Goal: Task Accomplishment & Management: Manage account settings

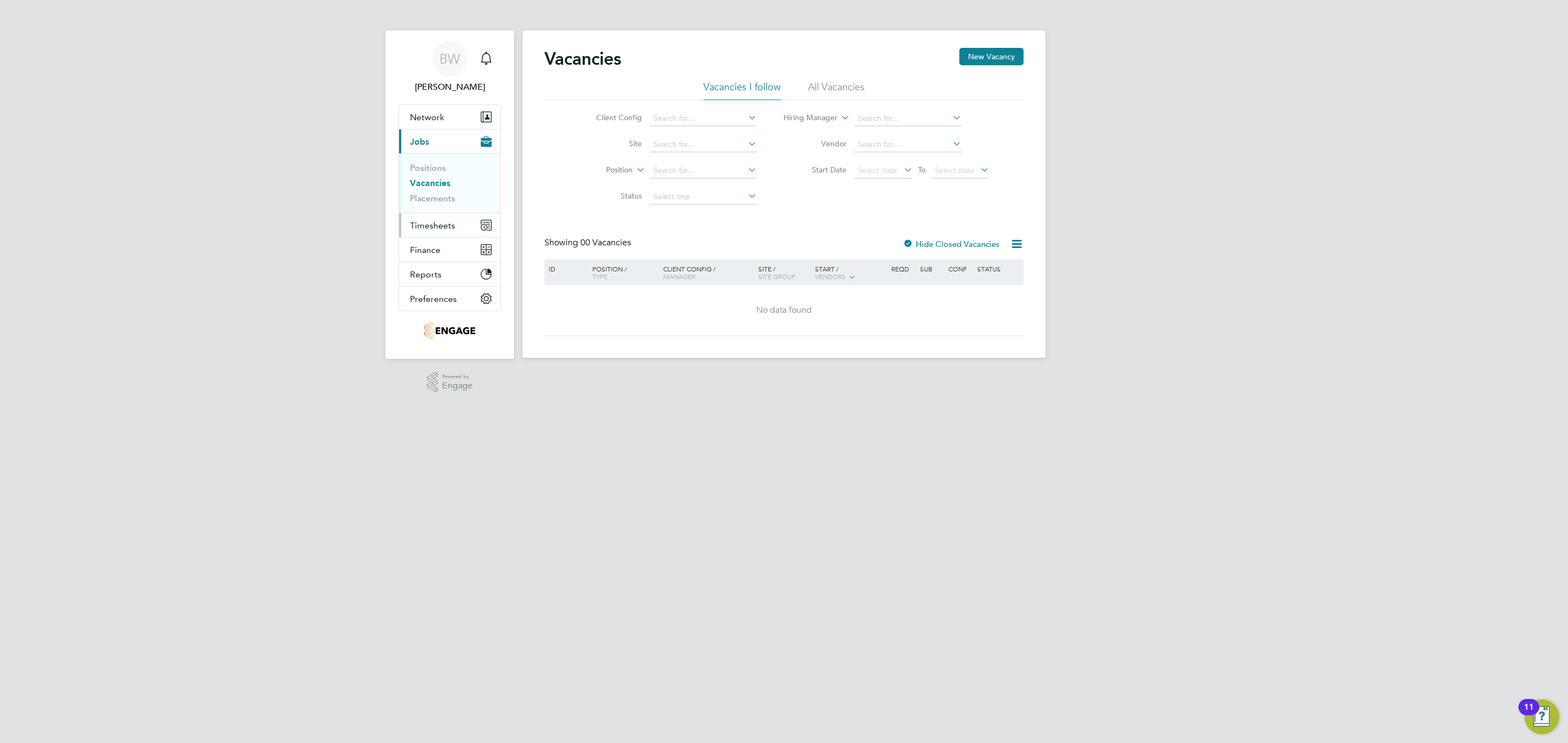
click at [446, 221] on span "Timesheets" at bounding box center [433, 225] width 45 height 11
click at [443, 187] on link "Timesheets" at bounding box center [433, 192] width 45 height 11
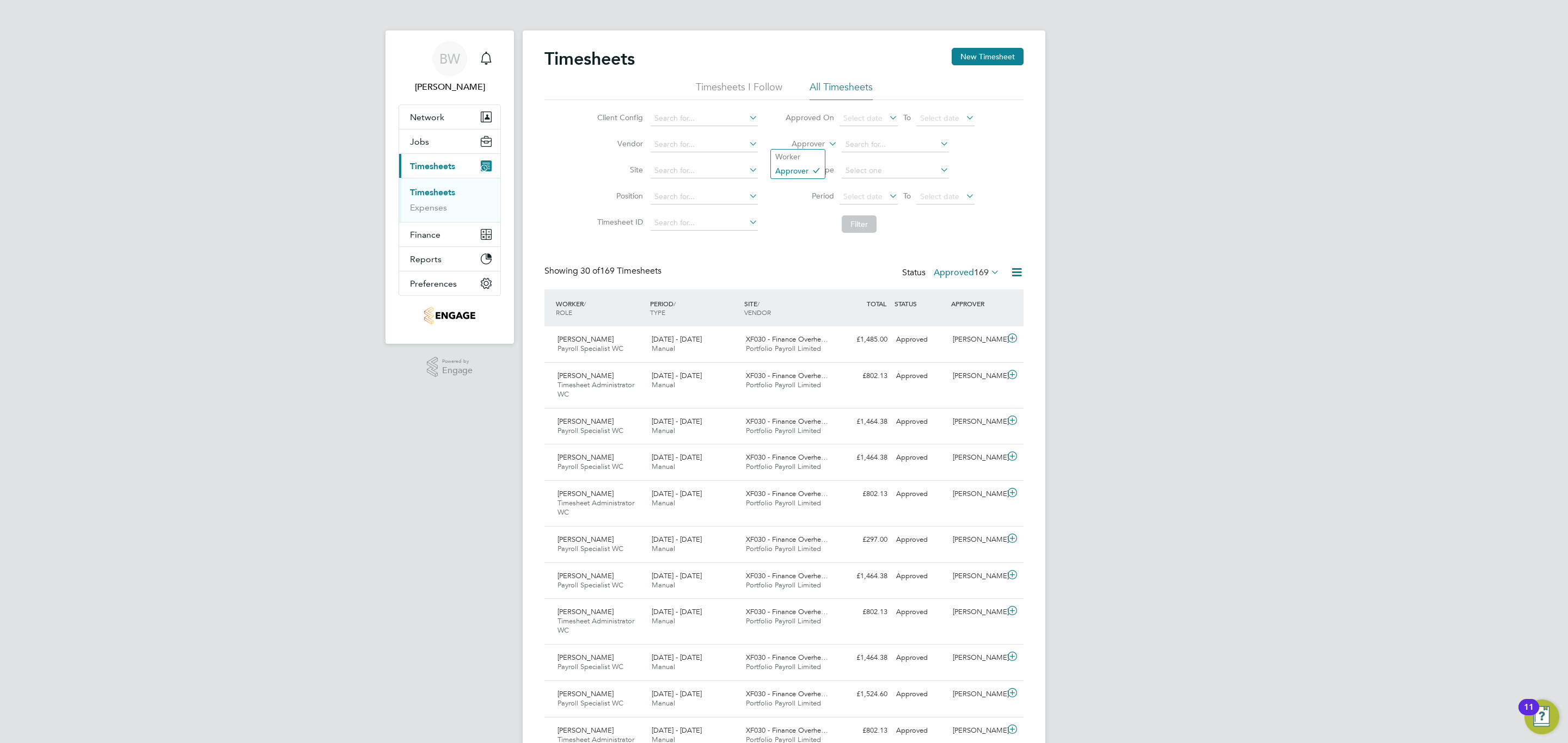
click at [818, 148] on label "Approver" at bounding box center [800, 144] width 49 height 11
click at [817, 157] on li "Worker" at bounding box center [798, 156] width 54 height 14
click at [884, 145] on input at bounding box center [895, 144] width 107 height 15
type input "mary"
click at [1011, 341] on icon at bounding box center [1012, 338] width 14 height 9
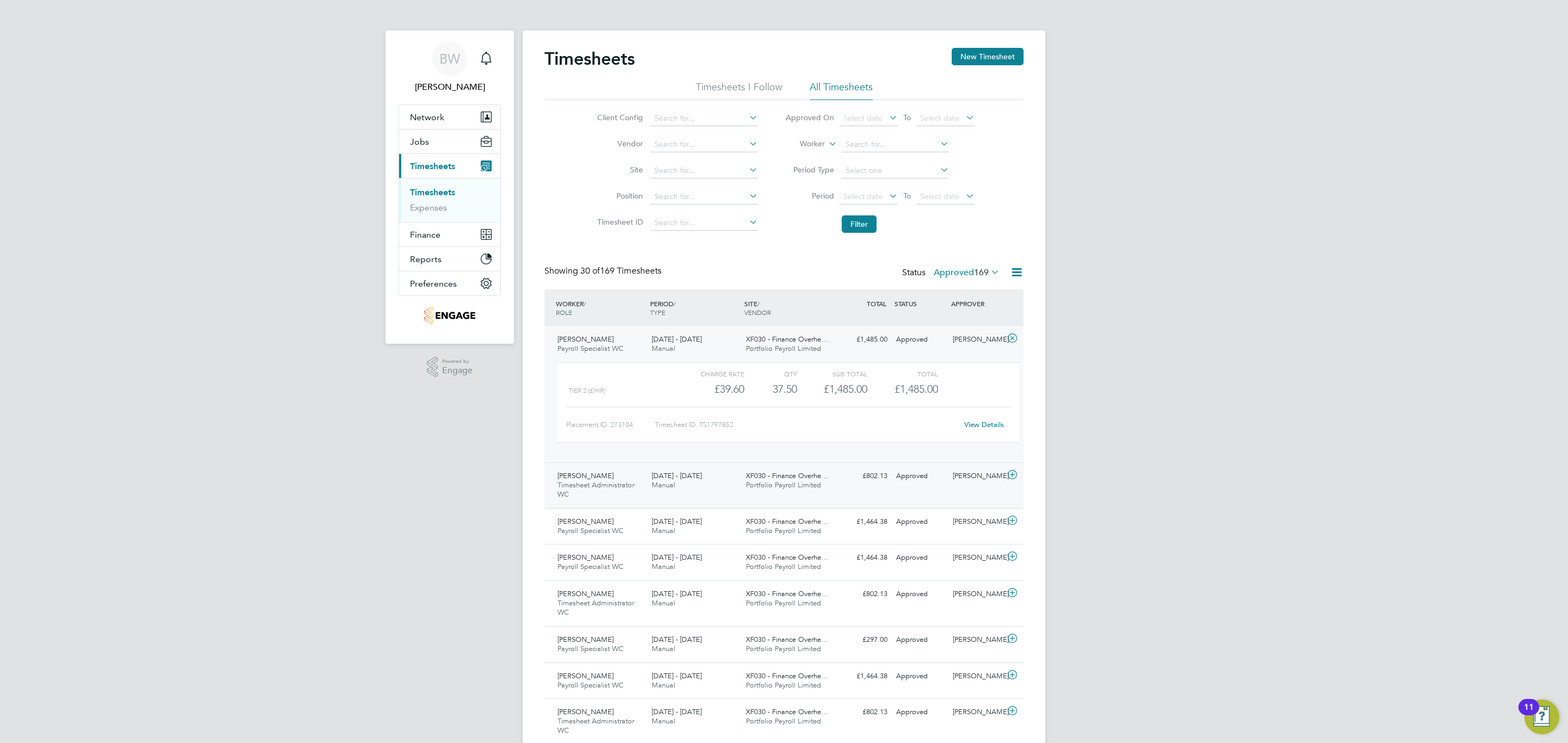
click at [1016, 470] on icon at bounding box center [1012, 475] width 14 height 9
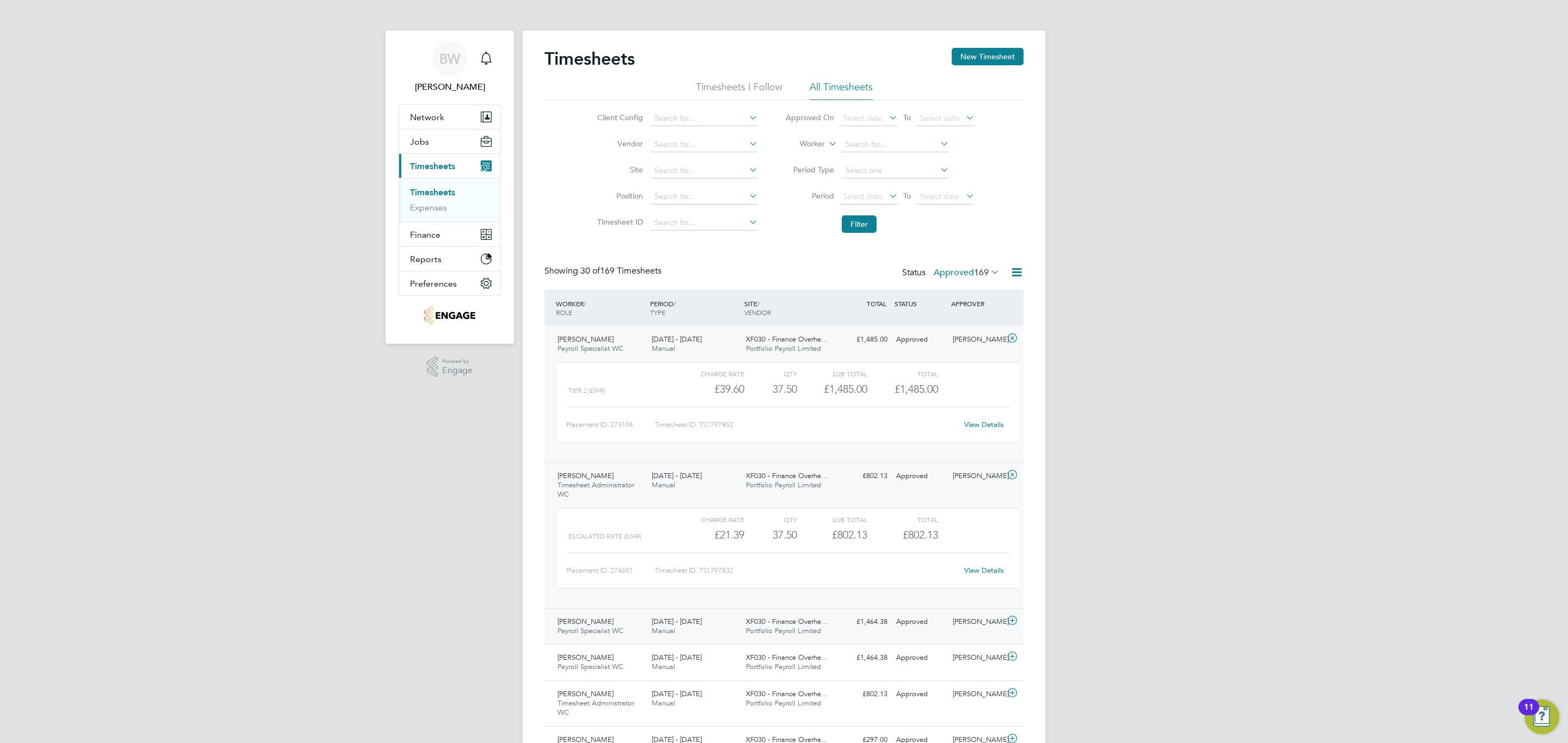
click at [1011, 624] on icon at bounding box center [1012, 621] width 14 height 9
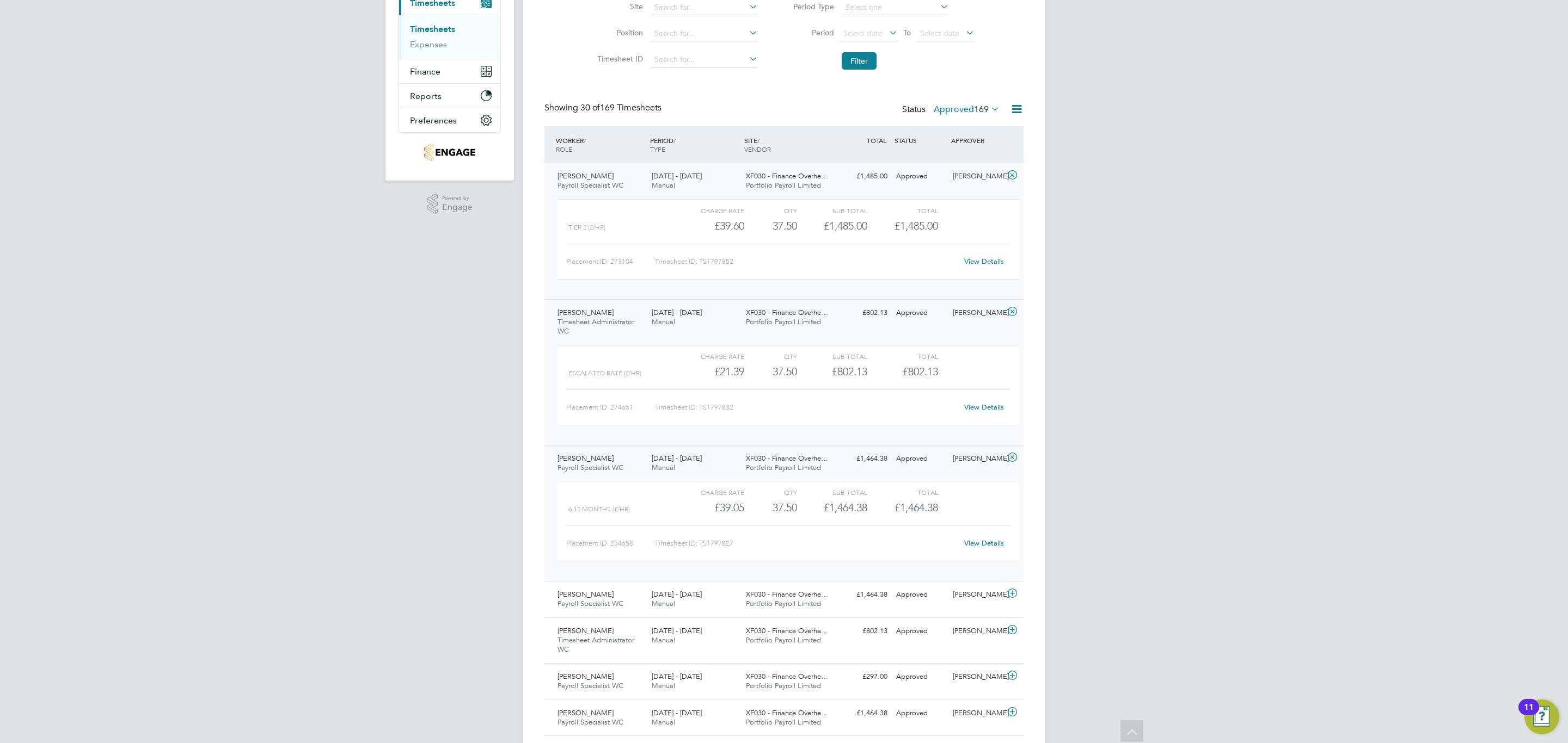
click at [980, 262] on link "View Details" at bounding box center [984, 261] width 40 height 9
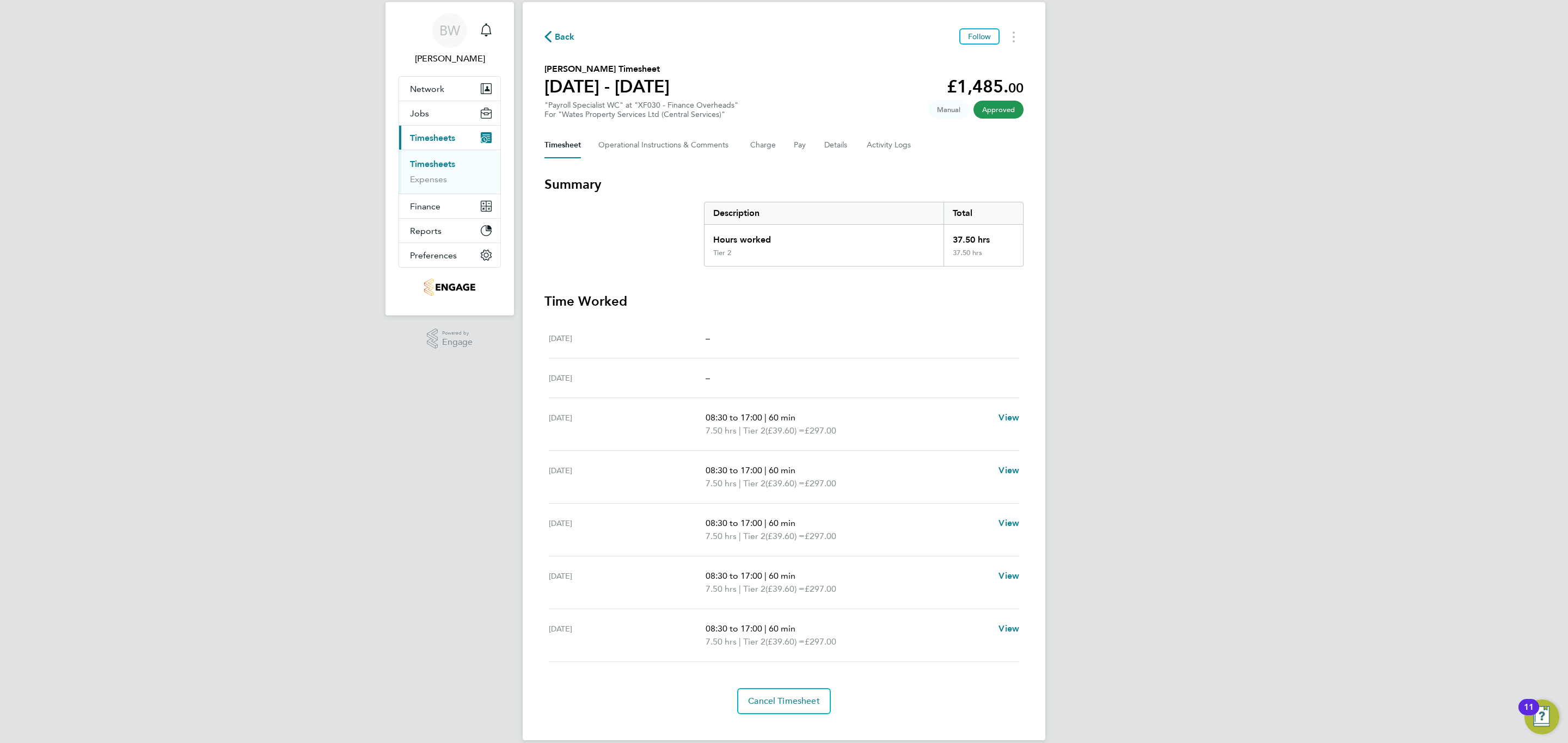
scroll to position [44, 0]
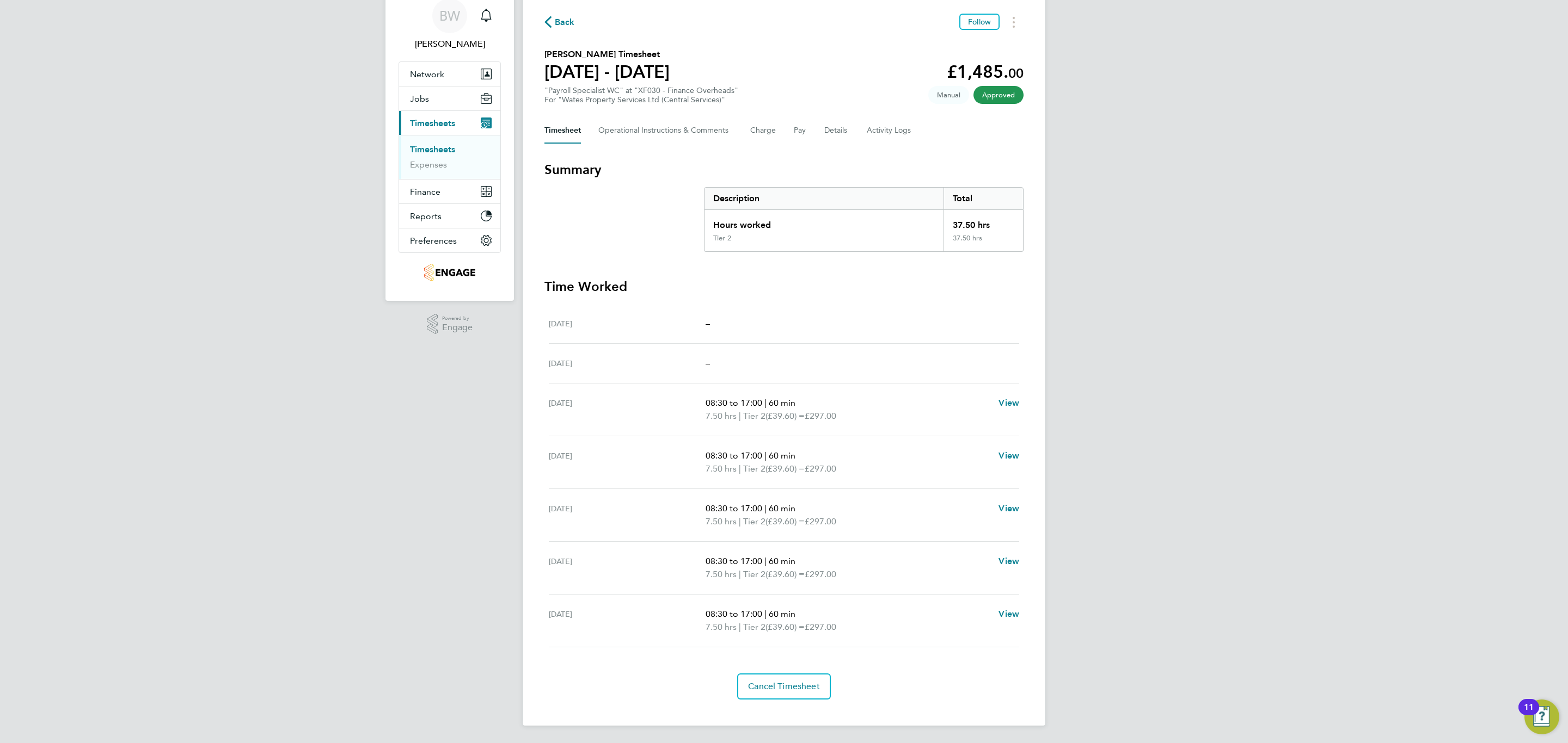
click at [561, 24] on span "Back" at bounding box center [565, 22] width 20 height 13
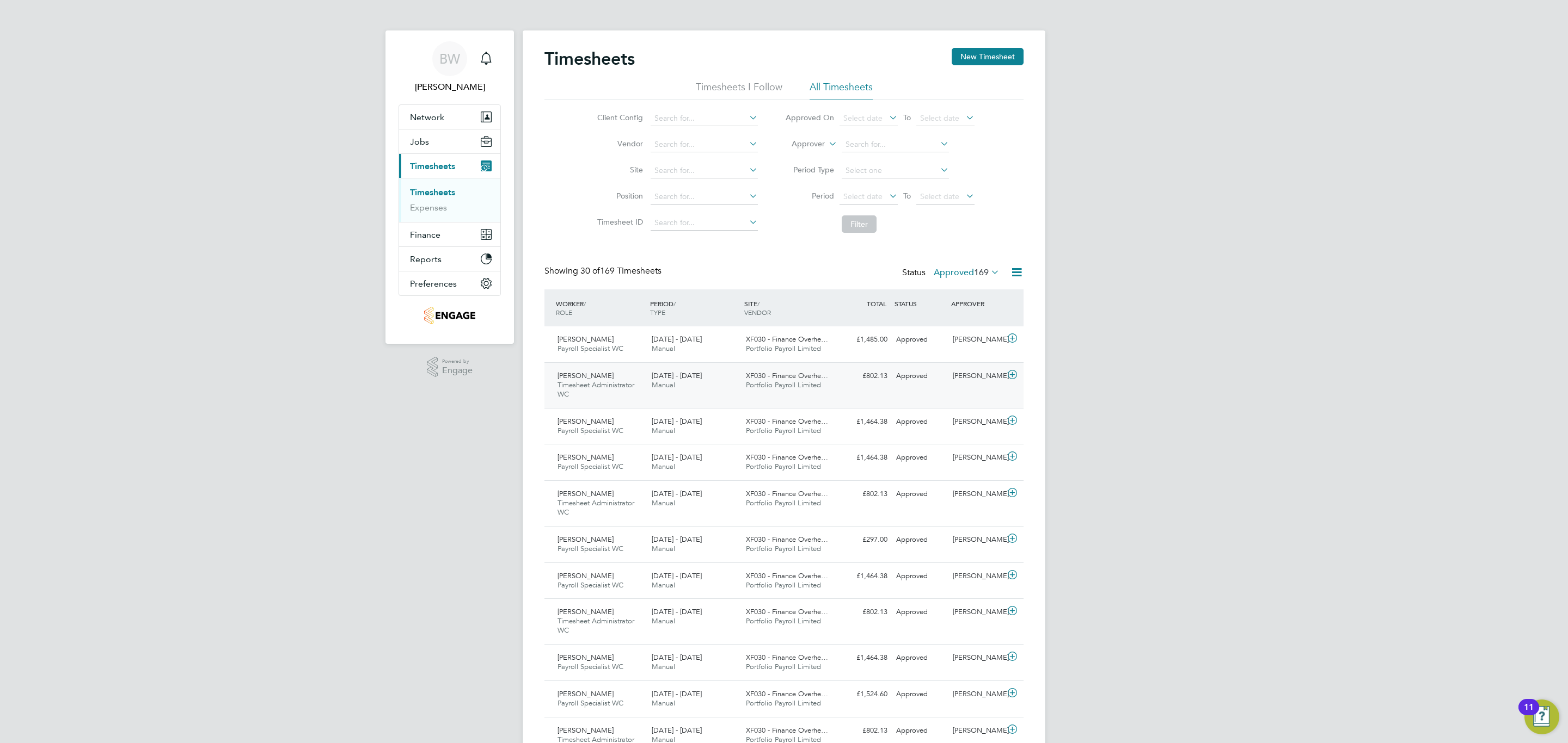
click at [1011, 371] on icon at bounding box center [1012, 375] width 14 height 9
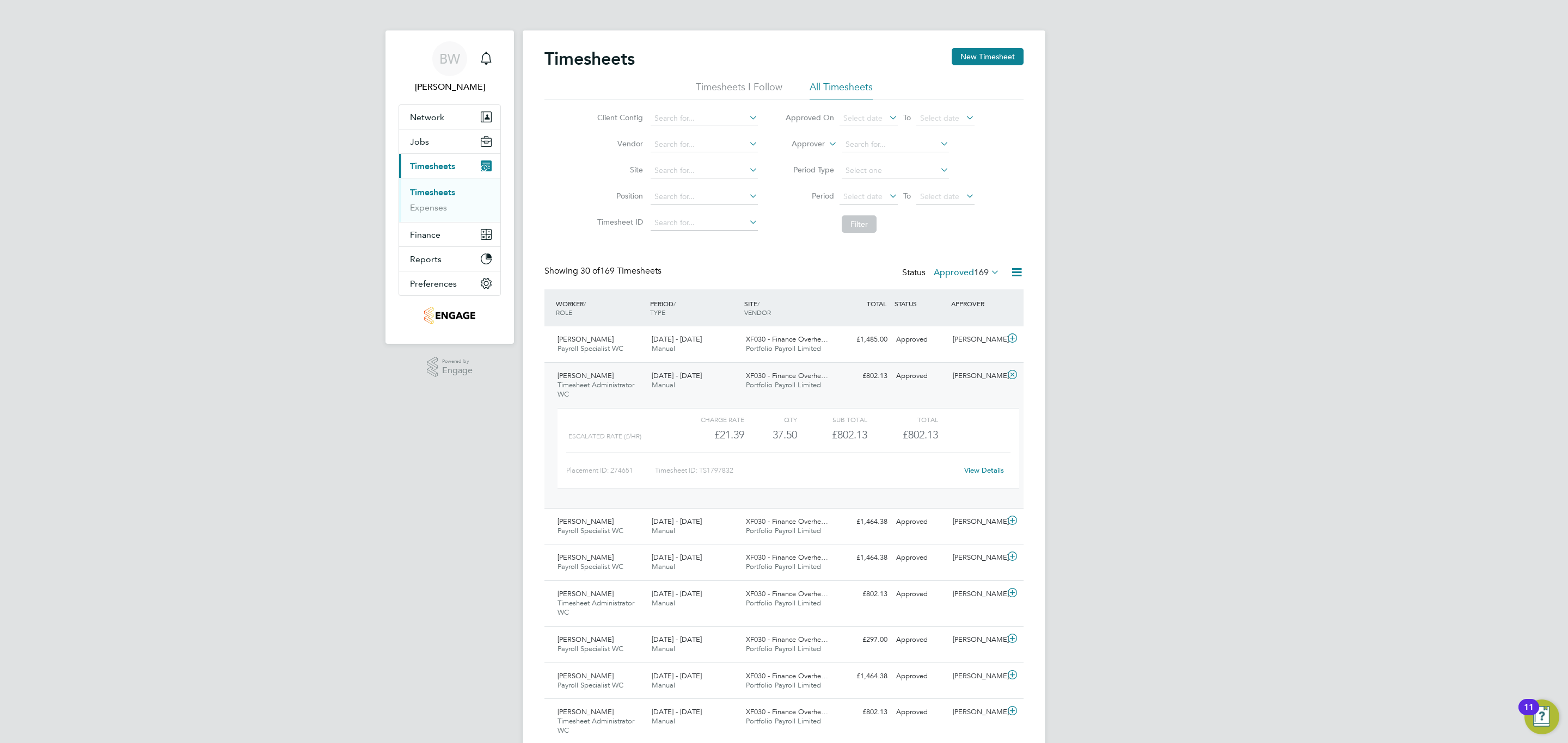
click at [982, 469] on link "View Details" at bounding box center [984, 470] width 40 height 9
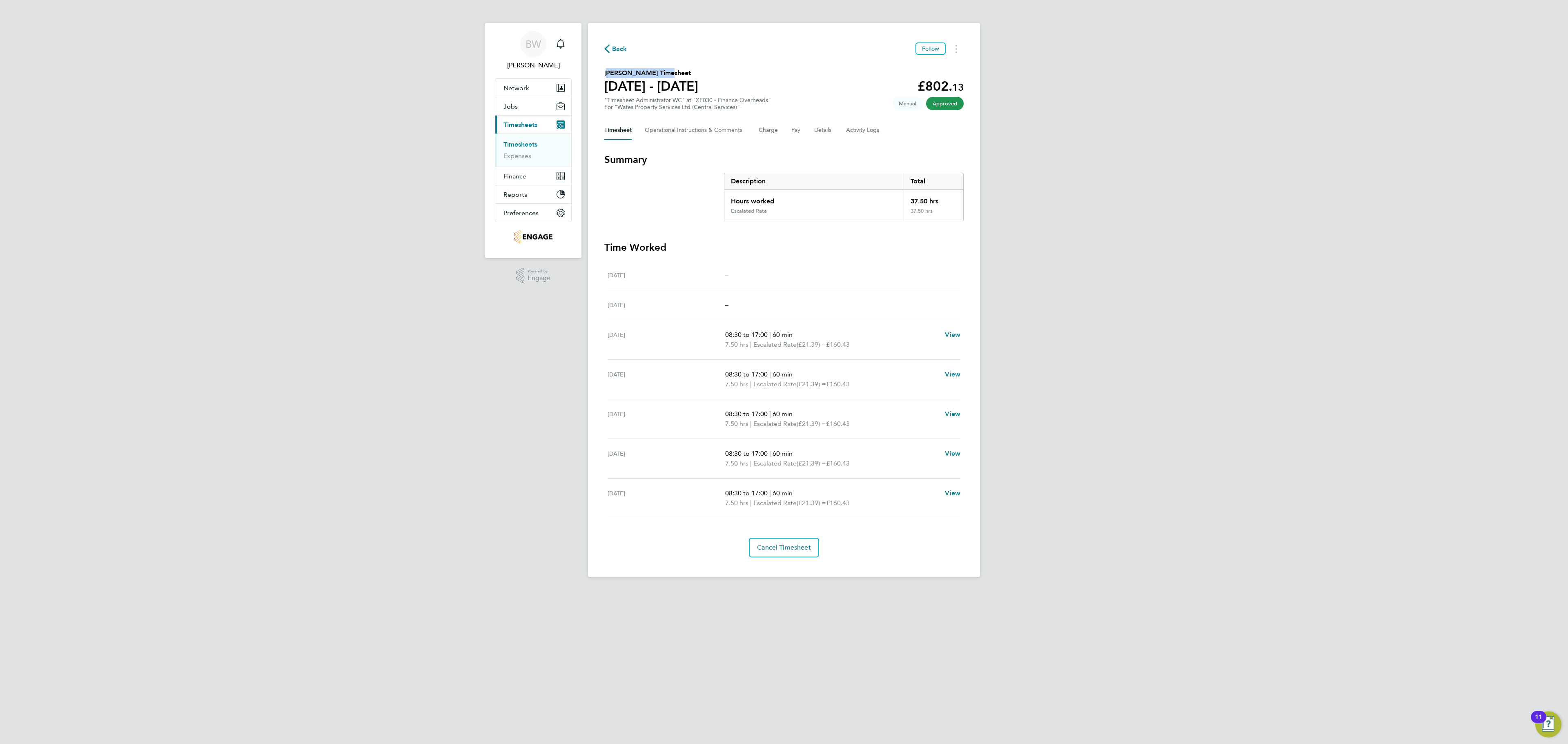
drag, startPoint x: 603, startPoint y: 72, endPoint x: 656, endPoint y: 74, distance: 53.0
click at [656, 74] on div "Back Follow Matilda Milner's Timesheet 02 - 08 Aug 2025 £802. 13 "Timesheet Adm…" at bounding box center [784, 300] width 392 height 554
copy h2 "Matilda Milner's"
drag, startPoint x: 696, startPoint y: 71, endPoint x: 600, endPoint y: 74, distance: 96.0
click at [600, 74] on div "Back Follow Matilda Milner's Timesheet 02 - 08 Aug 2025 £802. 13 "Timesheet Adm…" at bounding box center [784, 300] width 392 height 554
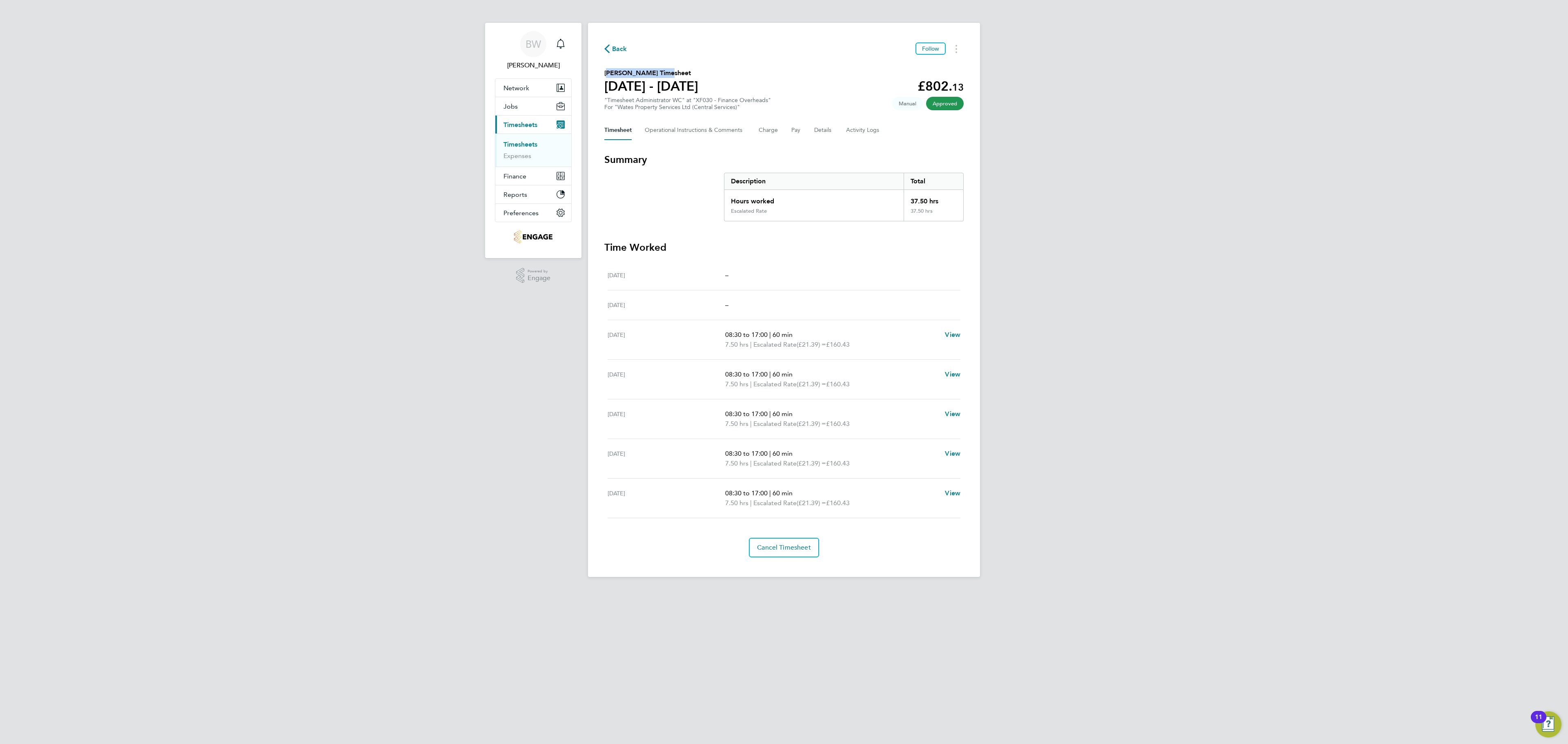
copy h2 "Matilda Milner's Timesheet"
click at [623, 48] on span "Back" at bounding box center [620, 49] width 15 height 10
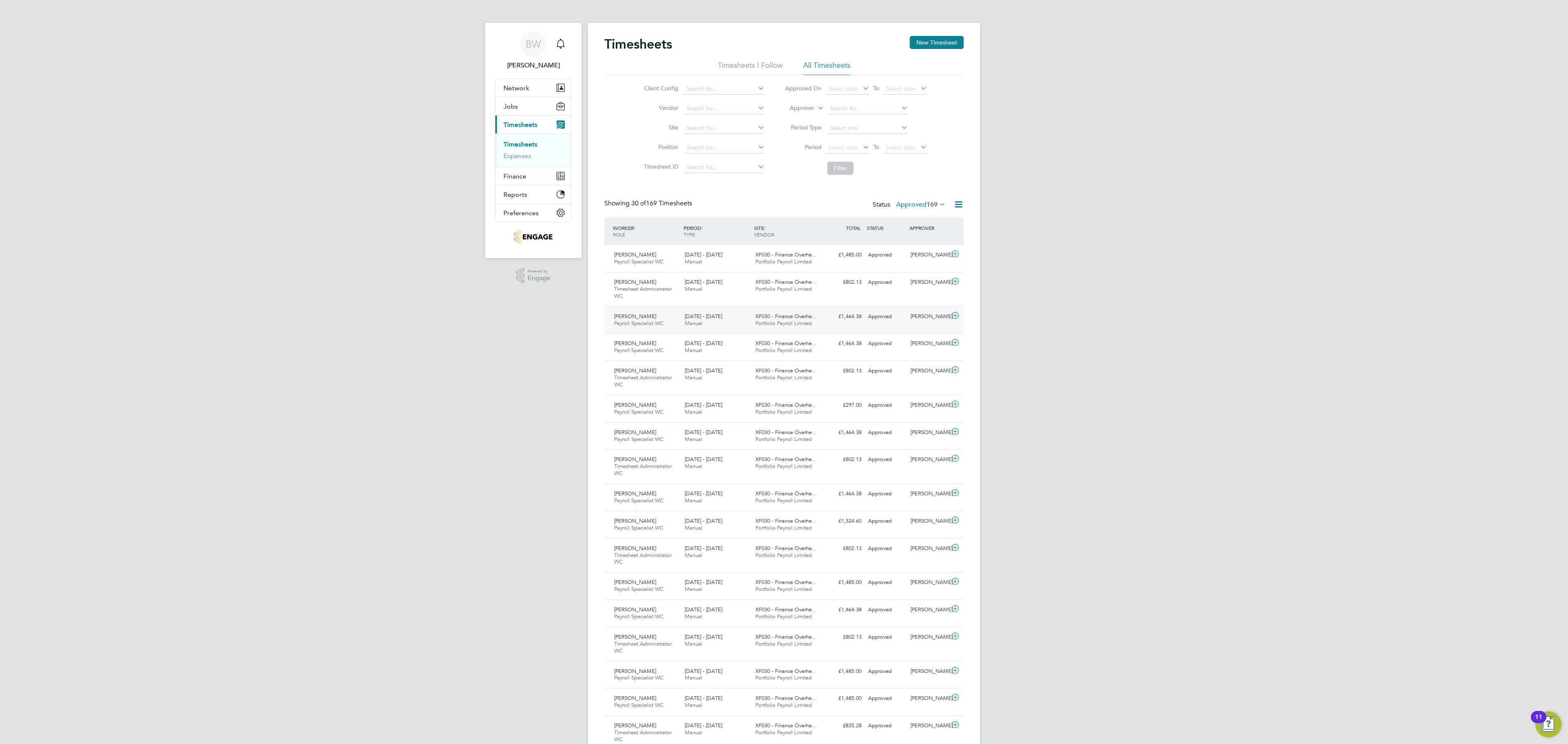
click at [954, 315] on icon at bounding box center [955, 315] width 10 height 7
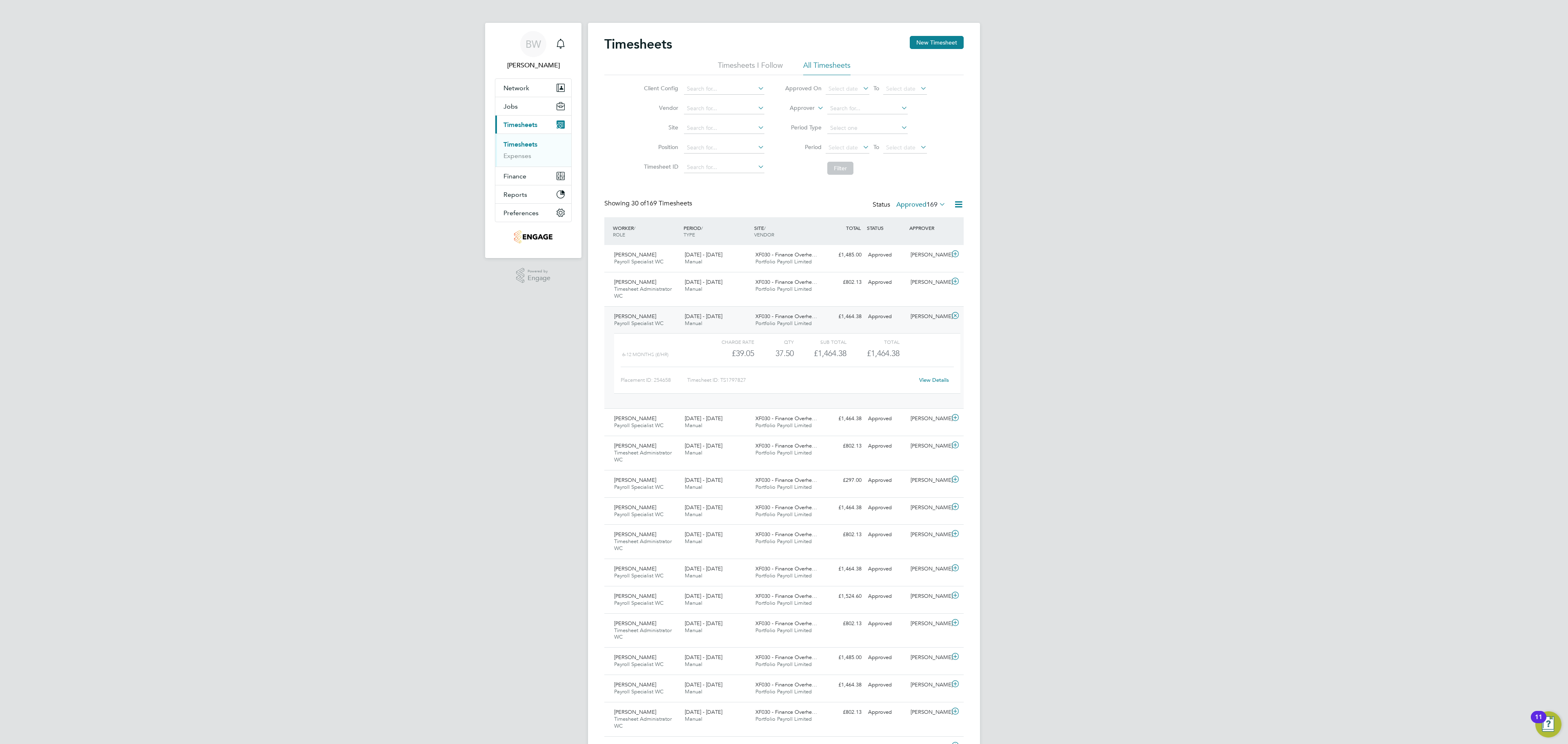
click at [939, 384] on link "View Details" at bounding box center [934, 380] width 30 height 7
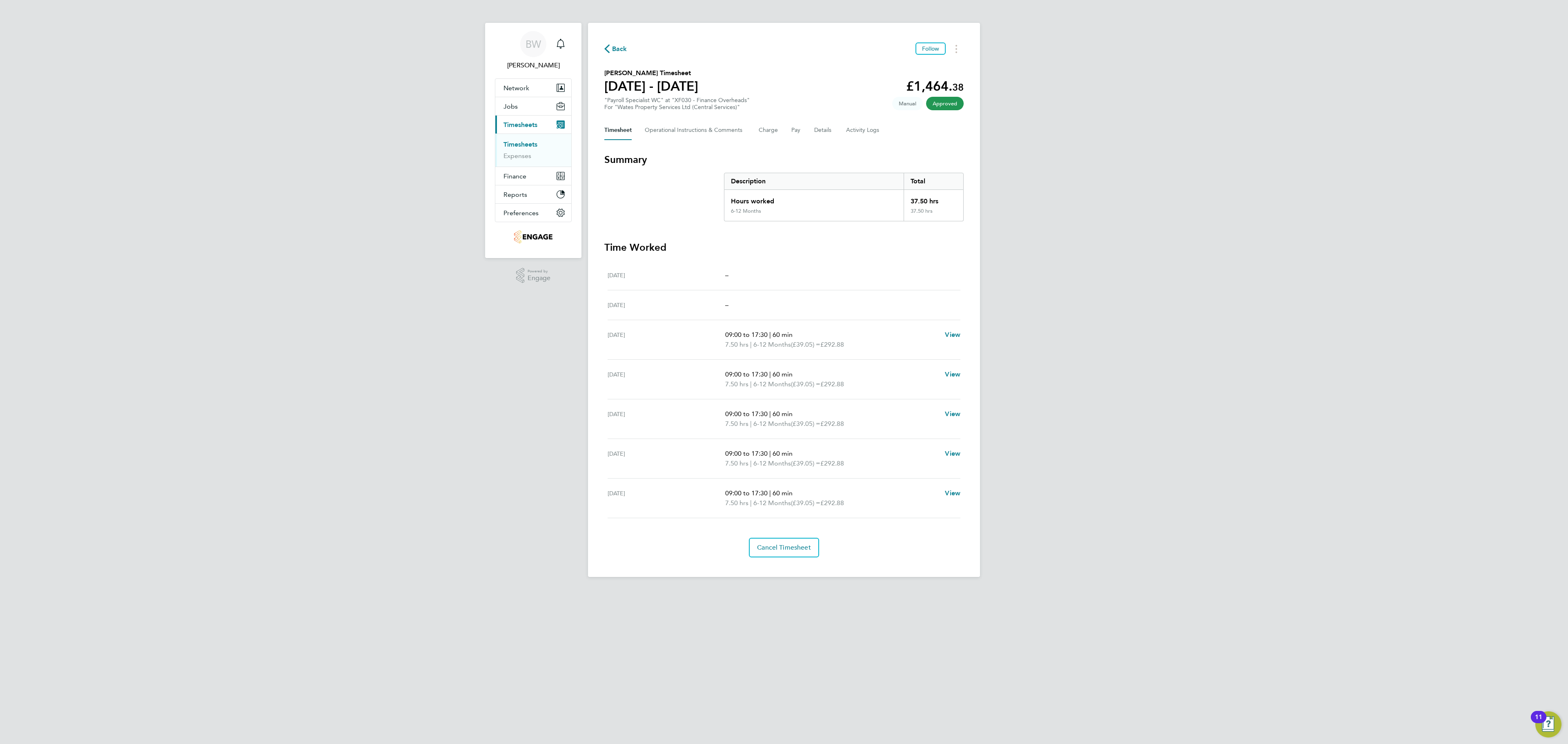
drag, startPoint x: 600, startPoint y: 72, endPoint x: 699, endPoint y: 72, distance: 99.0
click at [699, 72] on div "Back Follow Glenn Cushing's Timesheet 02 - 08 Aug 2025 £1,464. 38 "Payroll Spec…" at bounding box center [784, 300] width 392 height 554
copy h2 "Glenn Cushing's Timesheet"
